Goal: Task Accomplishment & Management: Complete application form

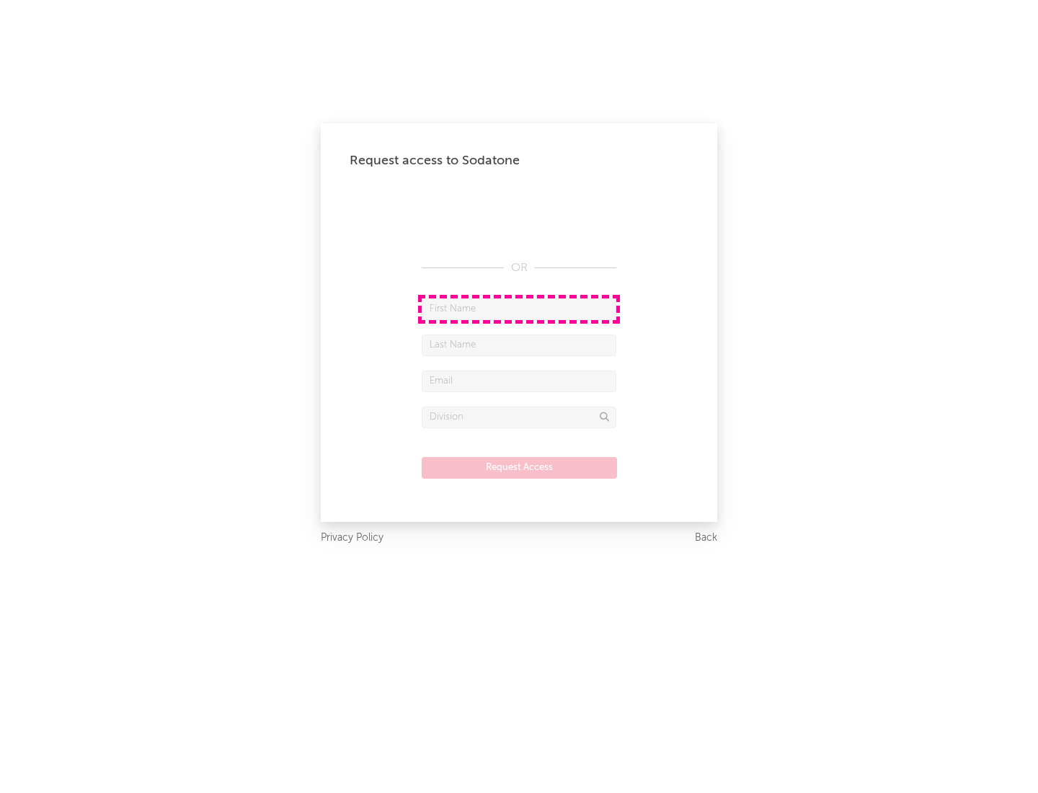
click at [519, 309] on input "text" at bounding box center [519, 310] width 195 height 22
type input "[PERSON_NAME]"
click at [519, 345] on input "text" at bounding box center [519, 346] width 195 height 22
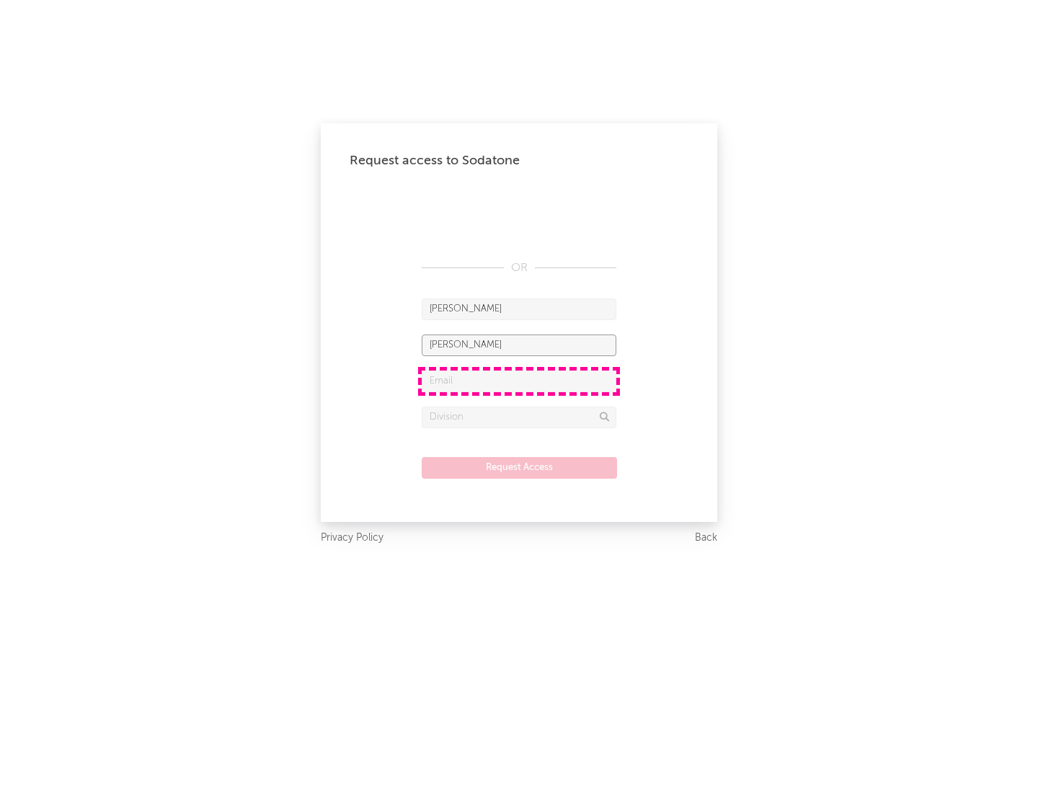
type input "[PERSON_NAME]"
click at [519, 381] on input "text" at bounding box center [519, 382] width 195 height 22
type input "[EMAIL_ADDRESS][DOMAIN_NAME]"
click at [519, 417] on input "text" at bounding box center [519, 418] width 195 height 22
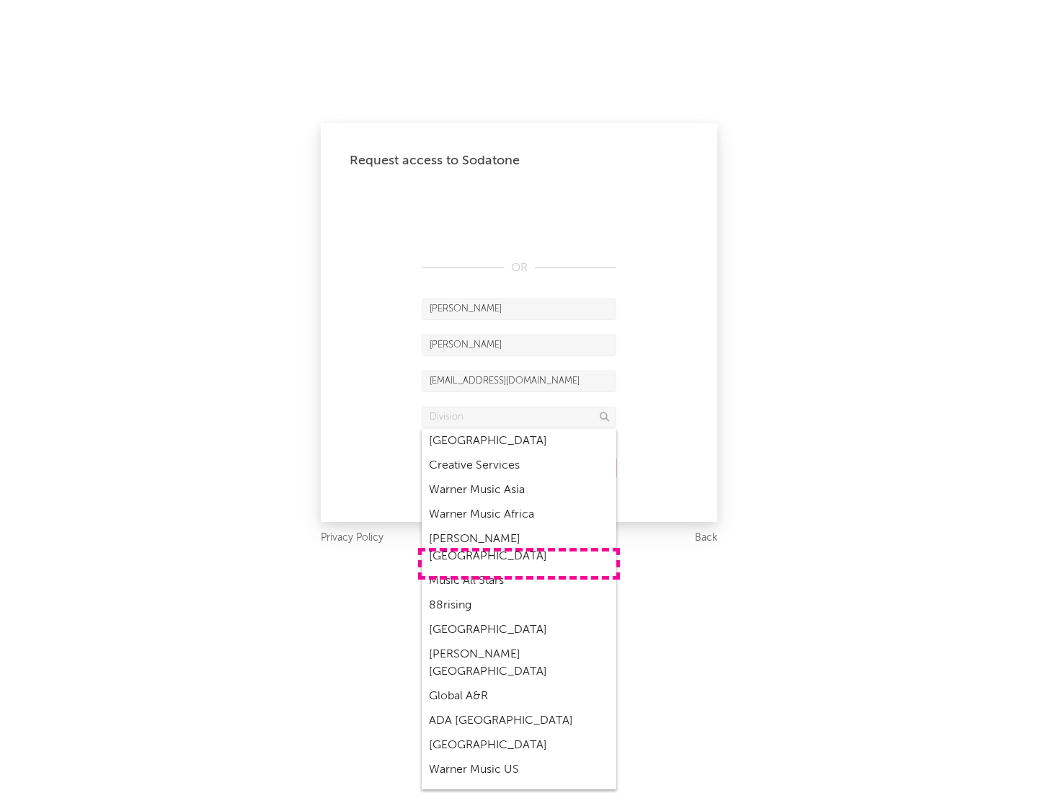
click at [519, 569] on div "Music All Stars" at bounding box center [519, 581] width 195 height 25
type input "Music All Stars"
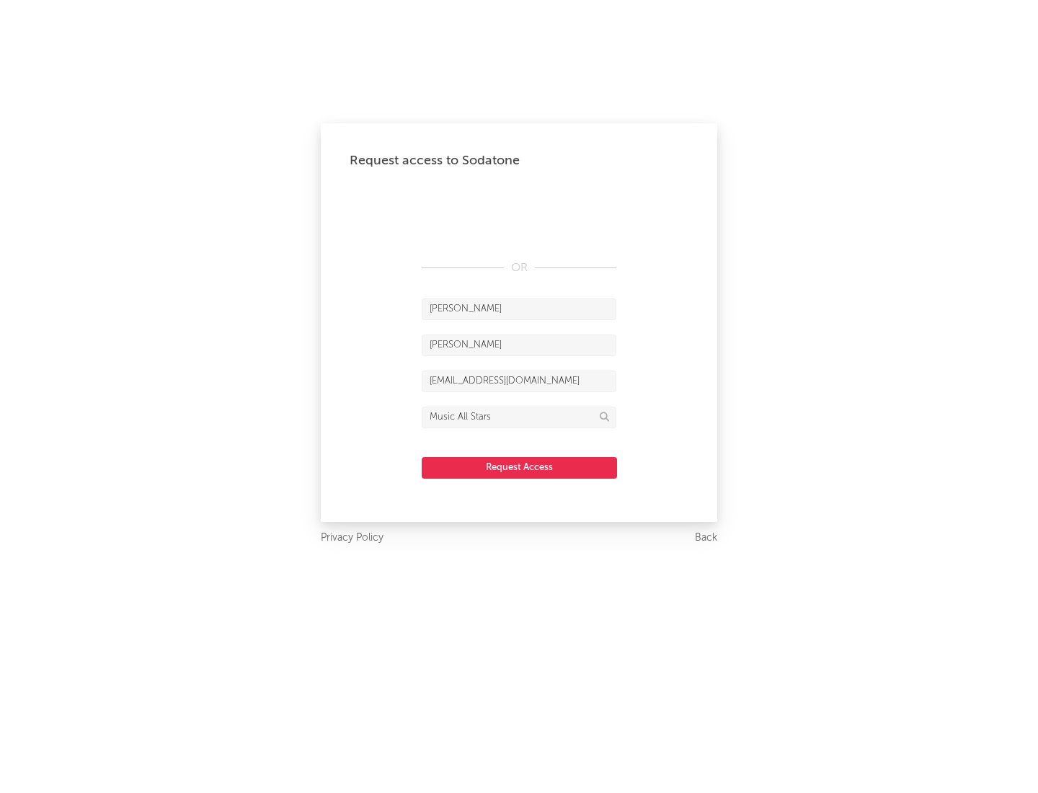
click at [519, 467] on button "Request Access" at bounding box center [519, 468] width 195 height 22
